Goal: Find contact information: Obtain details needed to contact an individual or organization

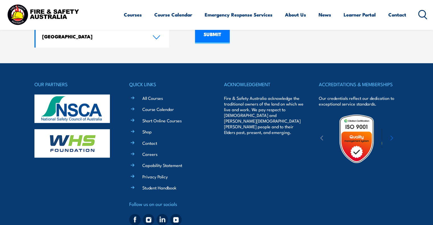
scroll to position [477, 0]
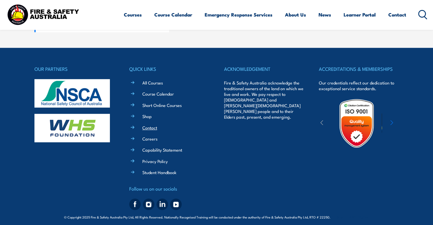
click at [155, 125] on link "Contact" at bounding box center [149, 128] width 15 height 6
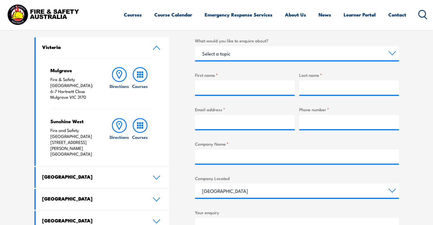
scroll to position [199, 0]
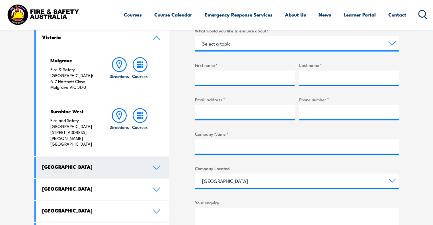
click at [157, 157] on link "[GEOGRAPHIC_DATA]" at bounding box center [103, 167] width 134 height 21
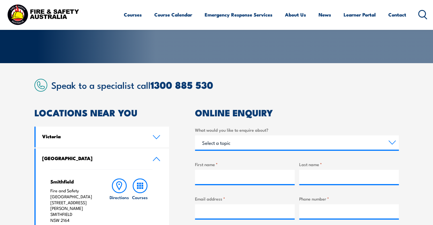
scroll to position [101, 0]
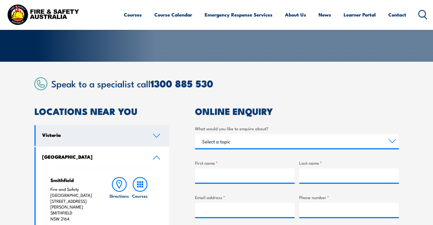
click at [155, 134] on icon at bounding box center [157, 136] width 8 height 5
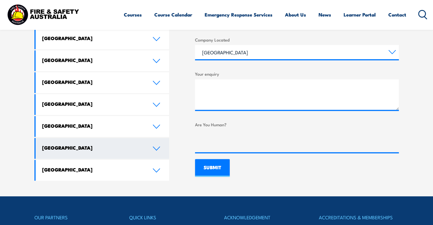
scroll to position [329, 0]
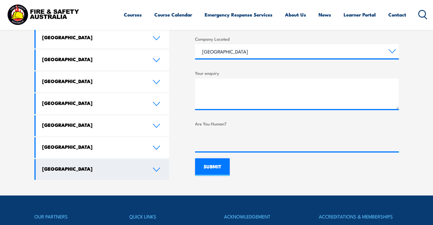
click at [152, 159] on link "[GEOGRAPHIC_DATA]" at bounding box center [103, 169] width 134 height 21
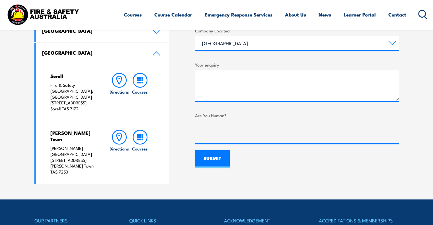
scroll to position [338, 0]
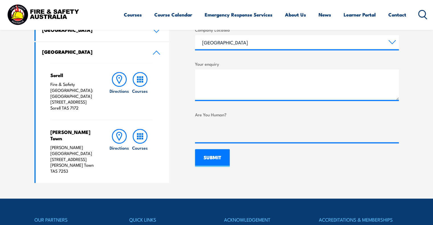
click at [156, 55] on link "[GEOGRAPHIC_DATA]" at bounding box center [103, 52] width 134 height 21
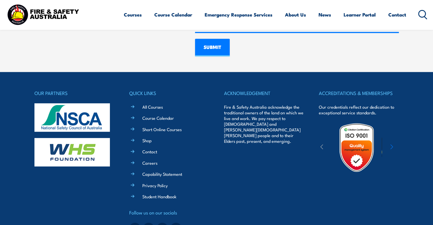
scroll to position [477, 0]
